Goal: Navigation & Orientation: Find specific page/section

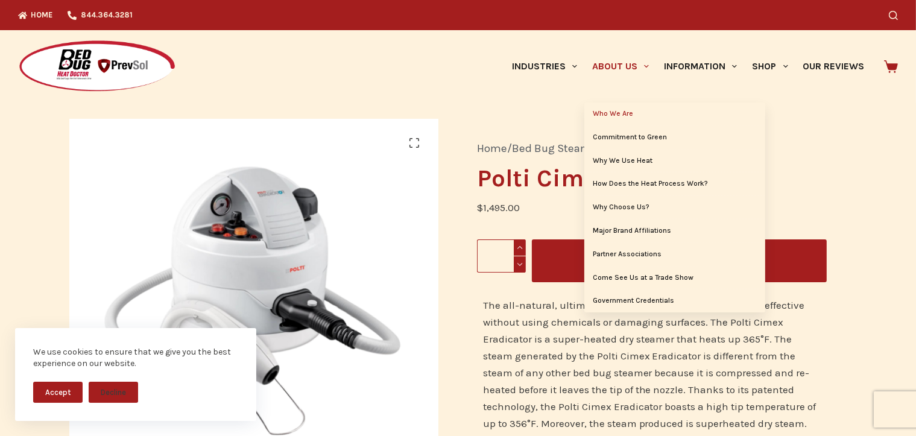
click at [611, 116] on link "Who We Are" at bounding box center [674, 113] width 181 height 23
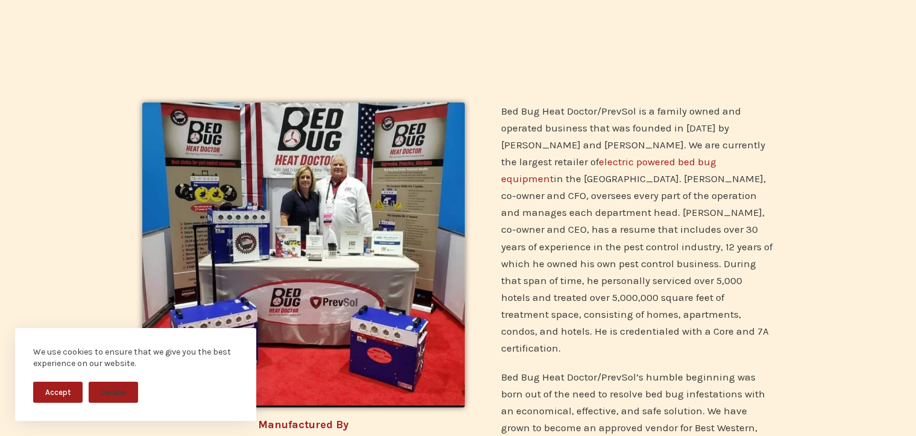
scroll to position [19, 0]
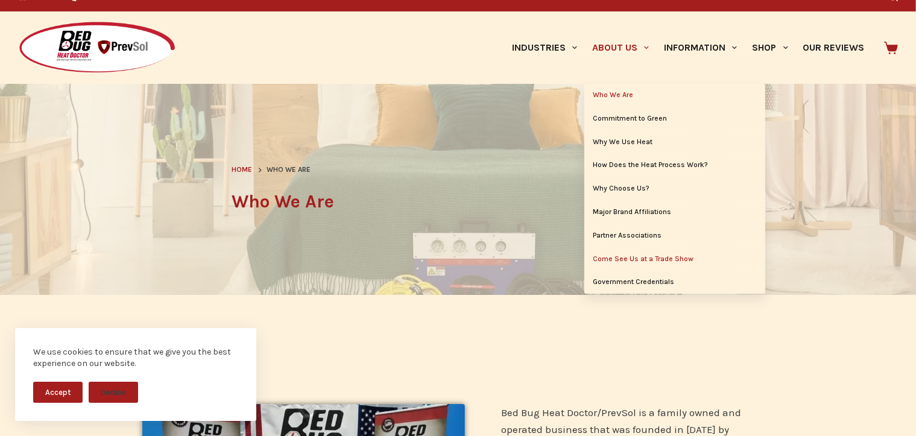
click at [631, 252] on link "Come See Us at a Trade Show" at bounding box center [674, 259] width 181 height 23
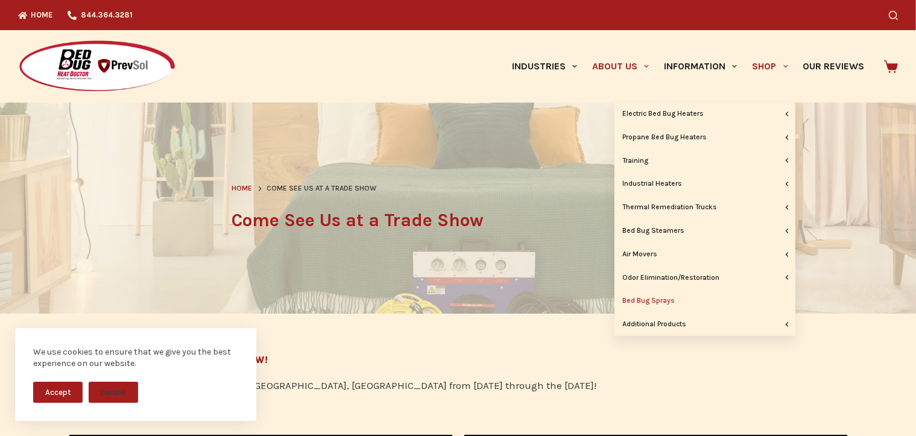
click at [669, 303] on link "Bed Bug Sprays" at bounding box center [704, 300] width 181 height 23
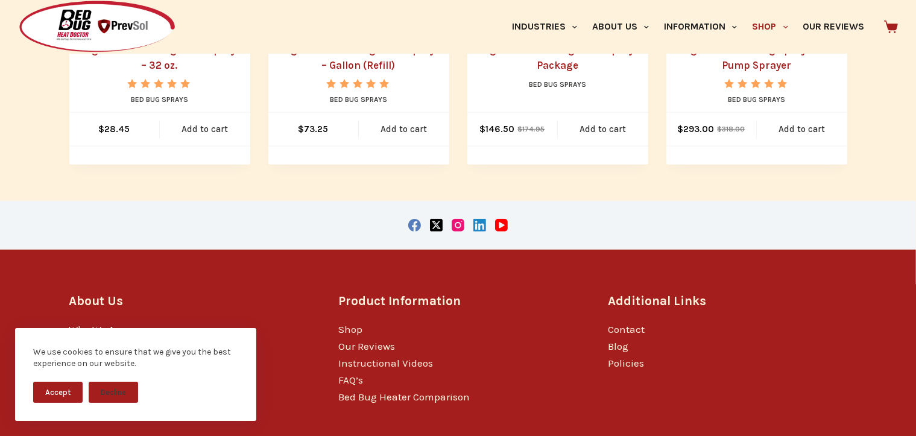
scroll to position [535, 0]
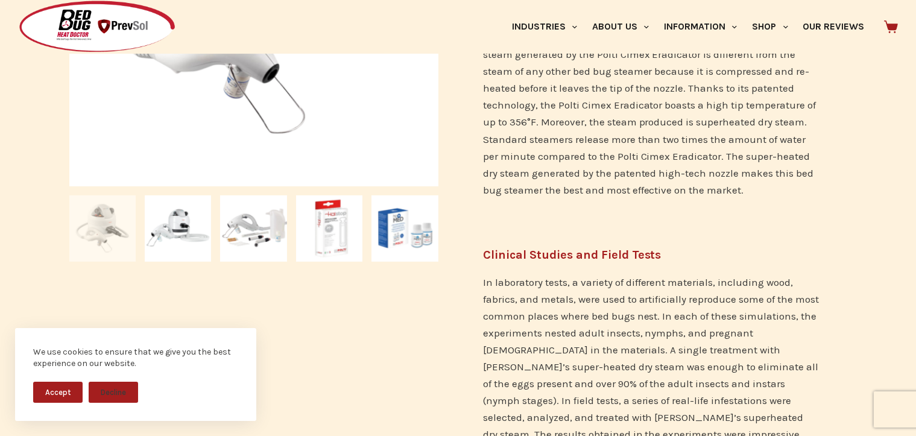
scroll to position [362, 0]
